Goal: Navigation & Orientation: Find specific page/section

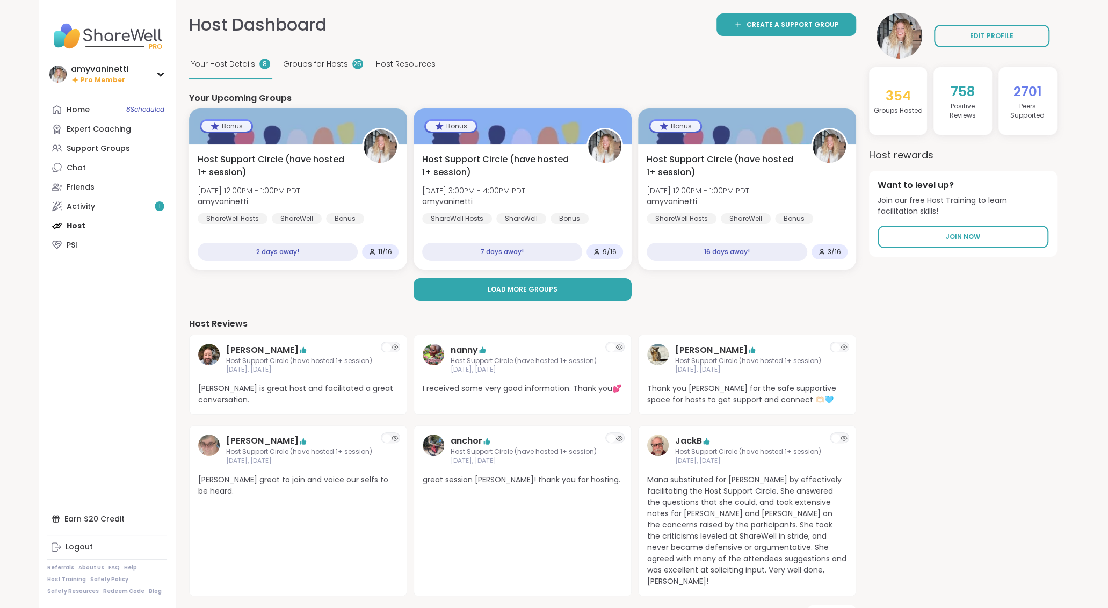
click at [331, 63] on span "Groups for Hosts" at bounding box center [315, 64] width 65 height 11
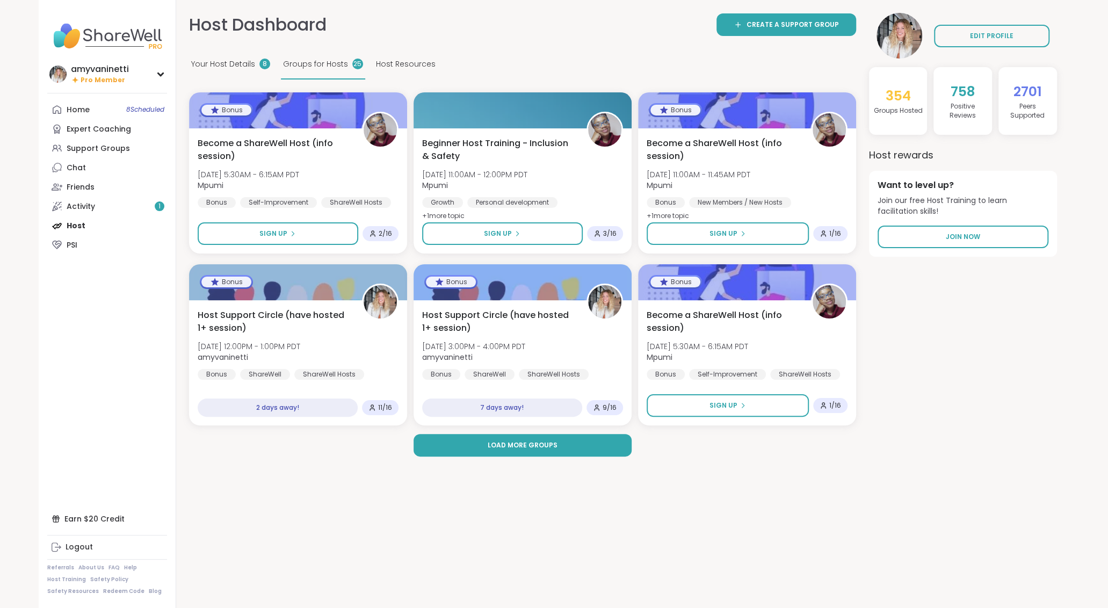
click at [396, 62] on span "Host Resources" at bounding box center [406, 64] width 60 height 11
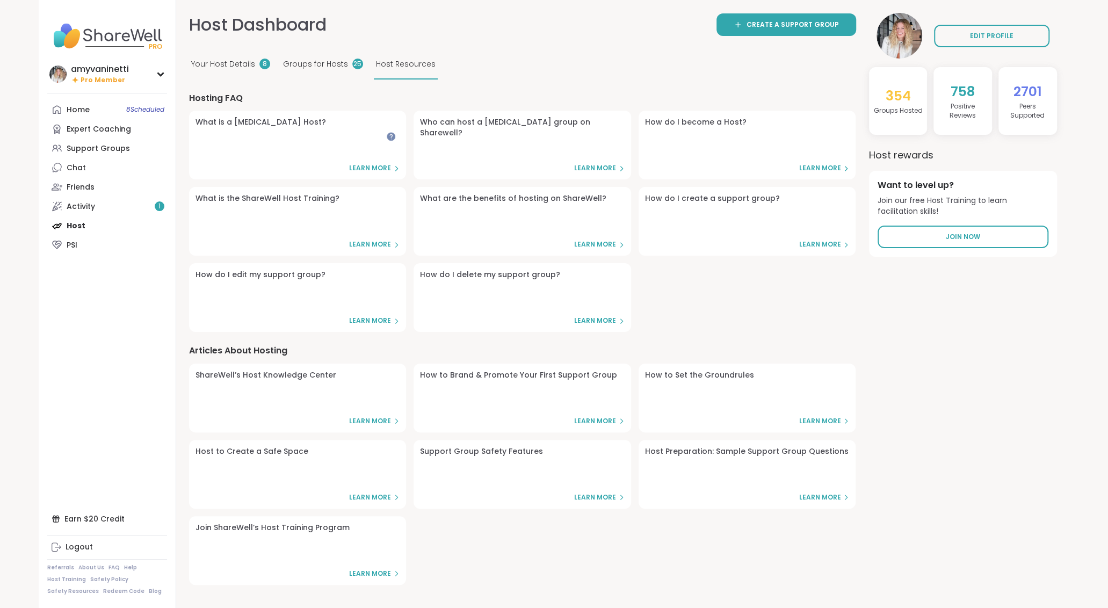
click at [312, 66] on span "Groups for Hosts" at bounding box center [315, 64] width 65 height 11
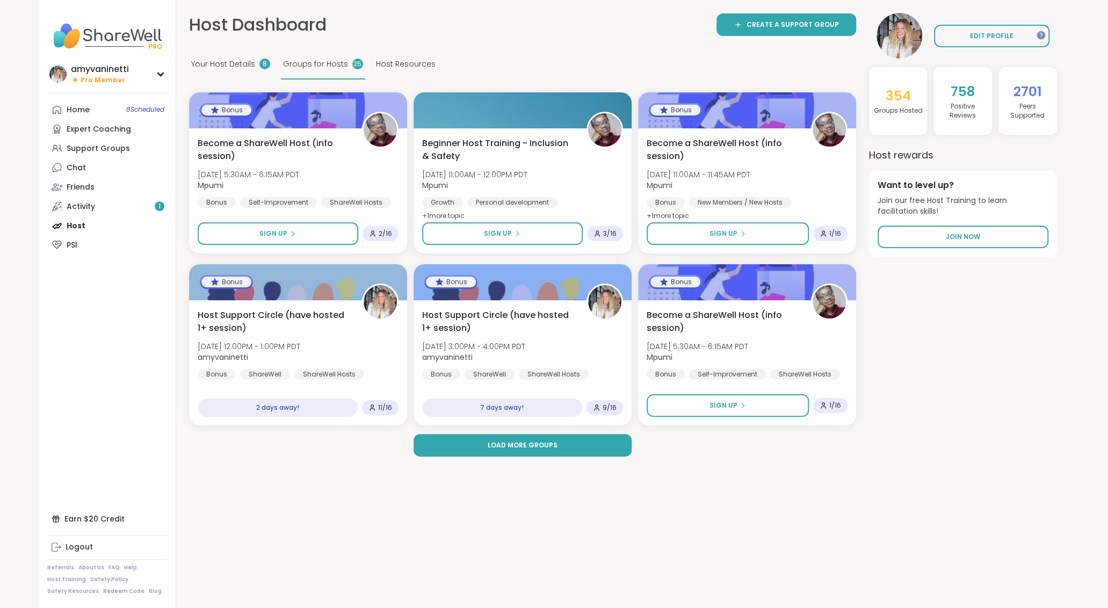
click at [398, 60] on span "Host Resources" at bounding box center [406, 64] width 60 height 11
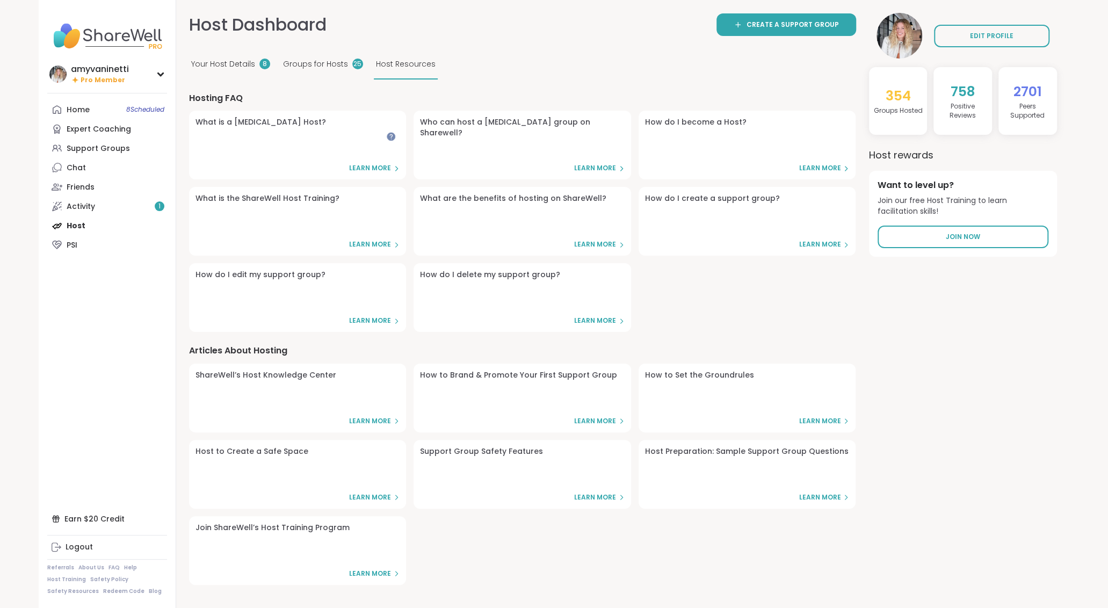
click at [327, 67] on span "Groups for Hosts" at bounding box center [315, 64] width 65 height 11
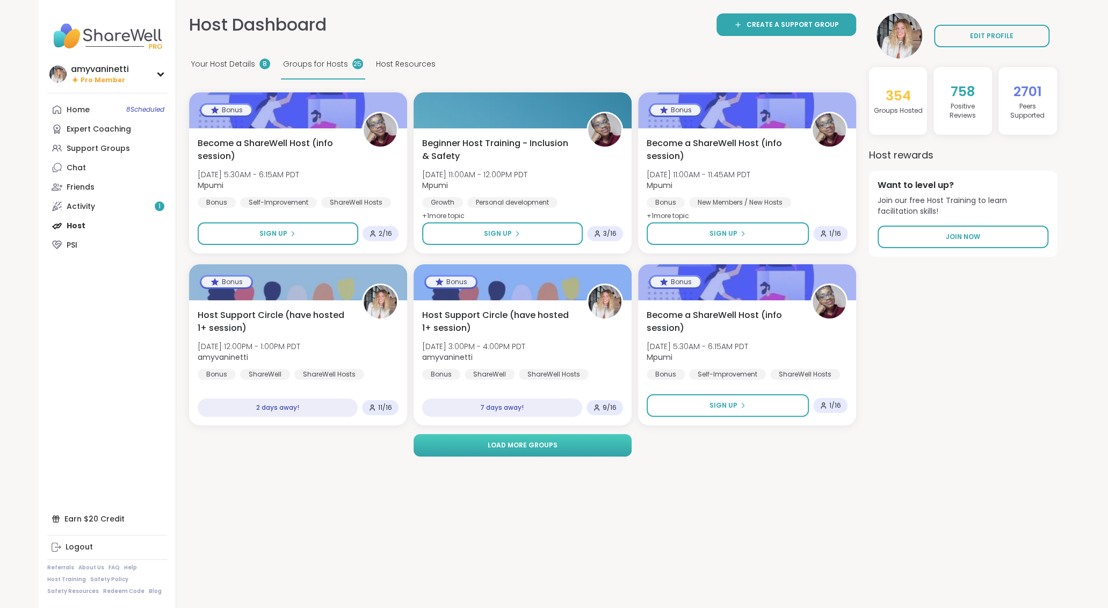
click at [500, 446] on span "Load more groups" at bounding box center [522, 445] width 70 height 10
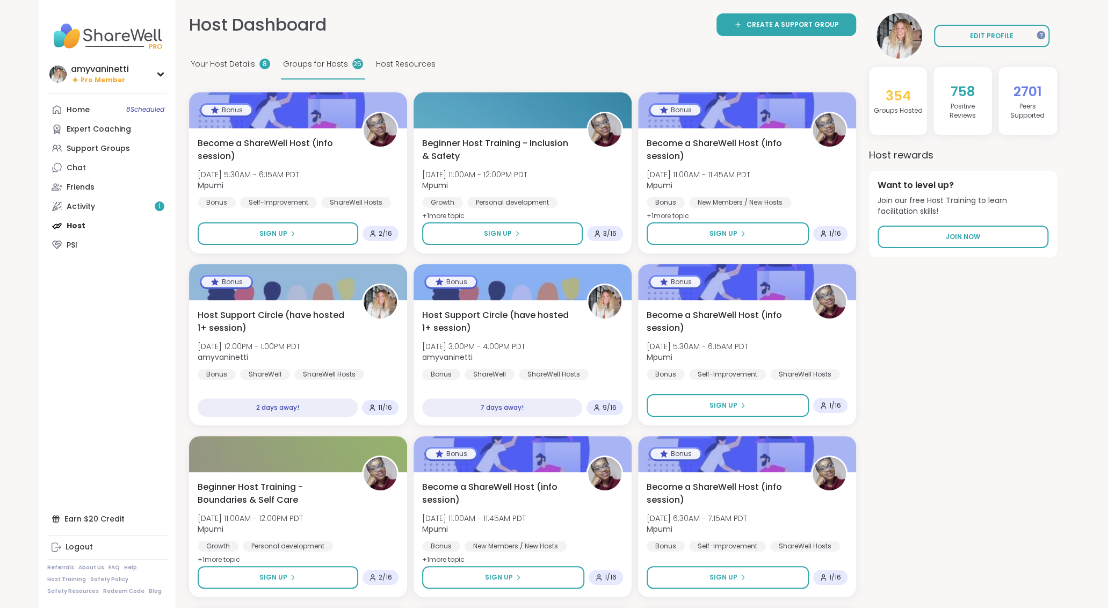
click at [228, 60] on span "Your Host Details" at bounding box center [223, 64] width 64 height 11
